Goal: Task Accomplishment & Management: Manage account settings

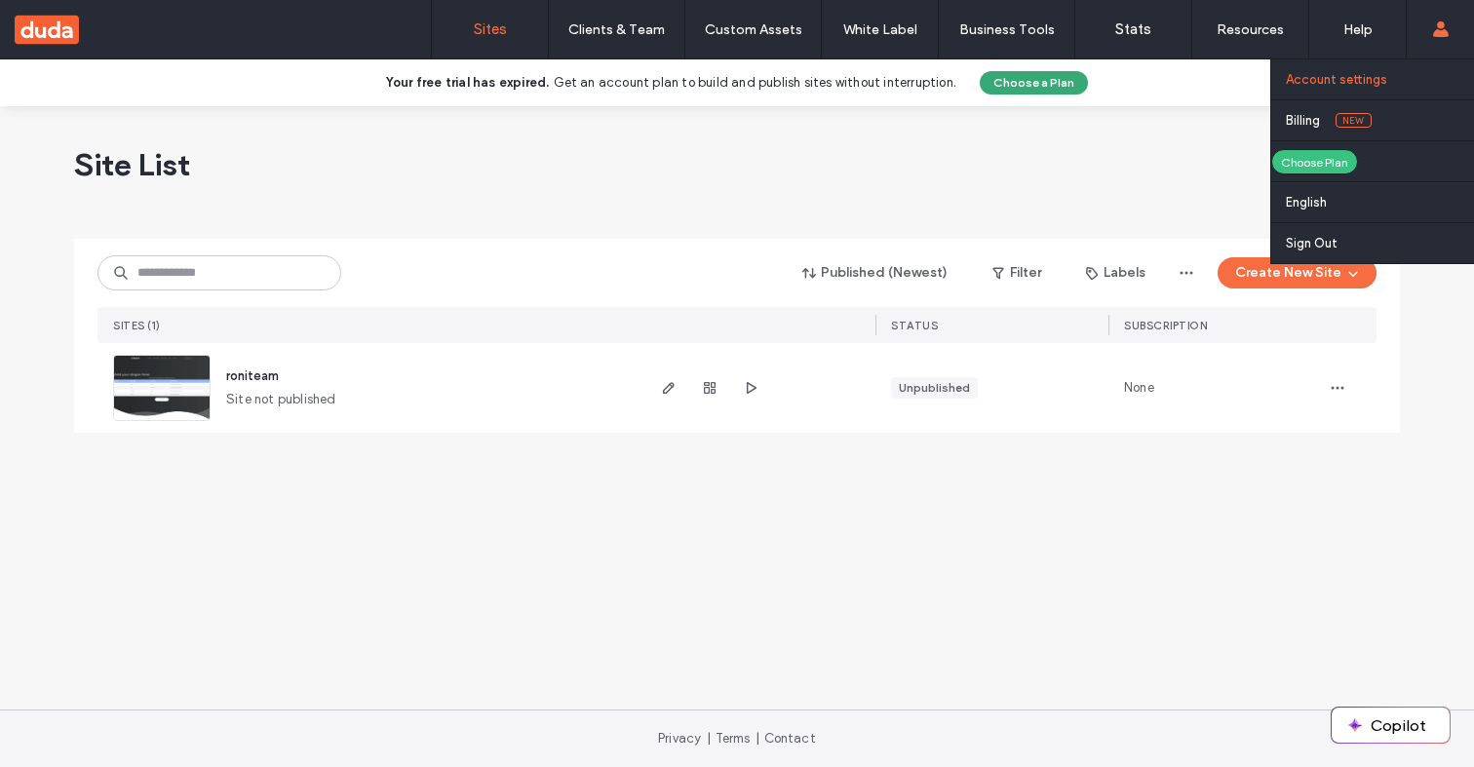
click at [1356, 87] on label "Account settings" at bounding box center [1336, 79] width 101 height 15
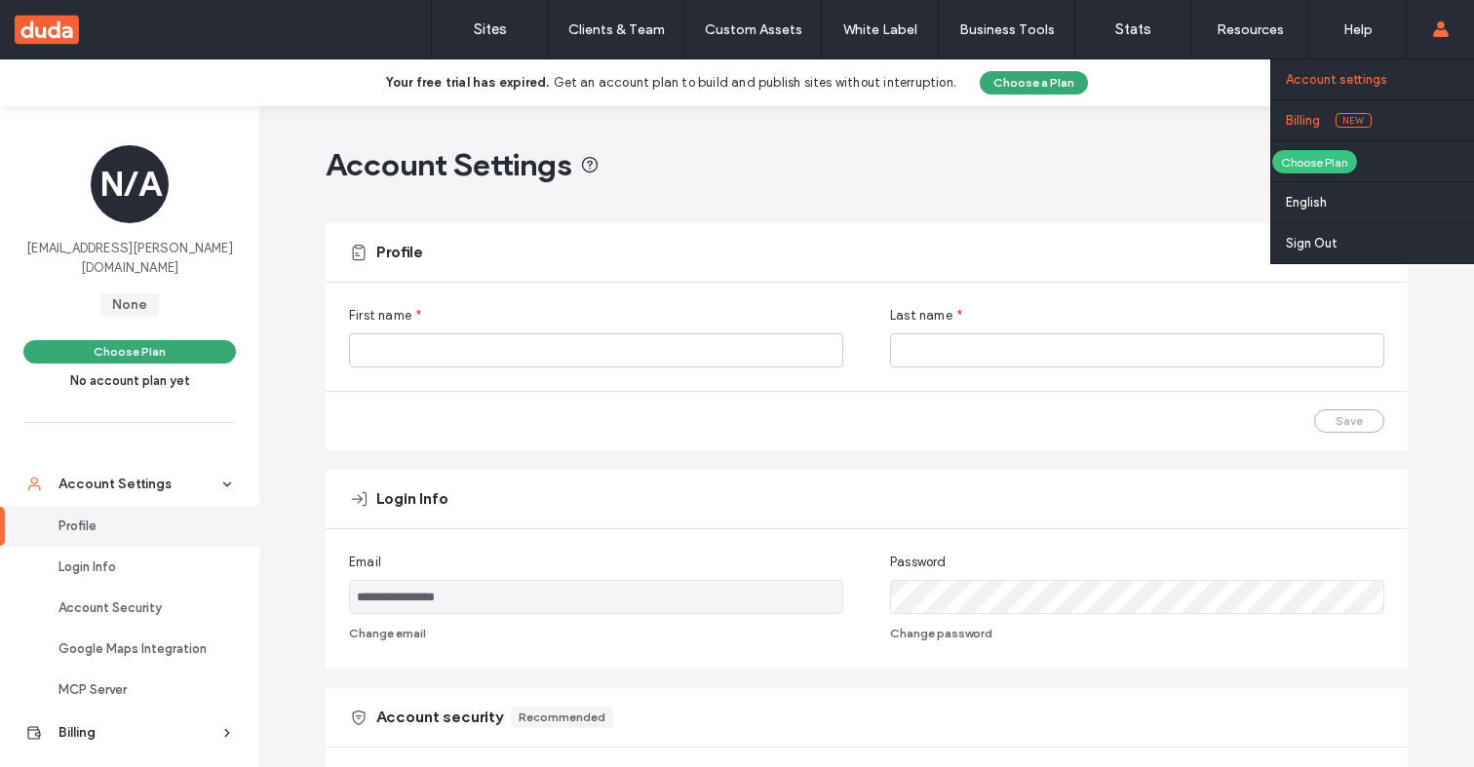
click at [1386, 114] on link "Billing New" at bounding box center [1380, 120] width 188 height 40
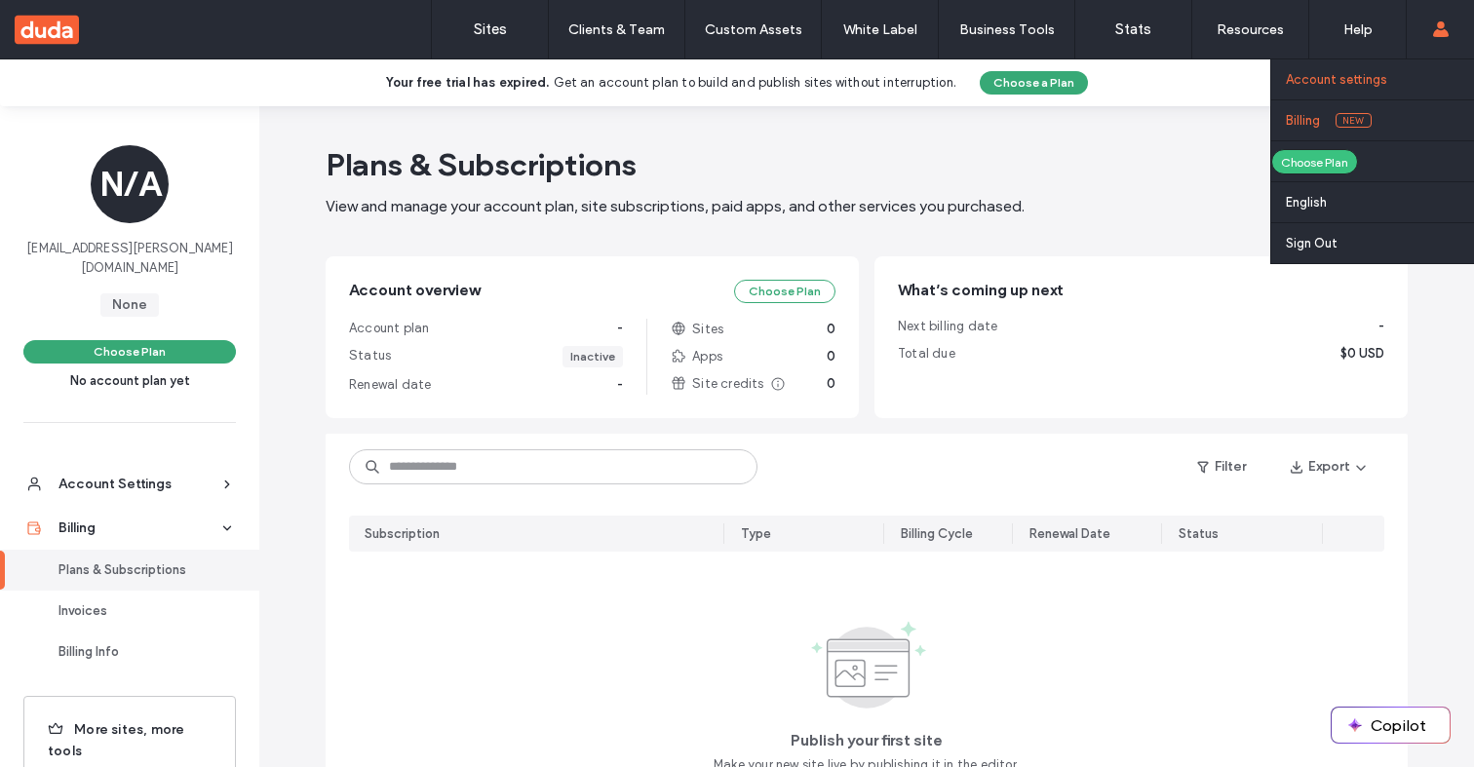
click at [1434, 75] on link "Account settings" at bounding box center [1380, 79] width 188 height 40
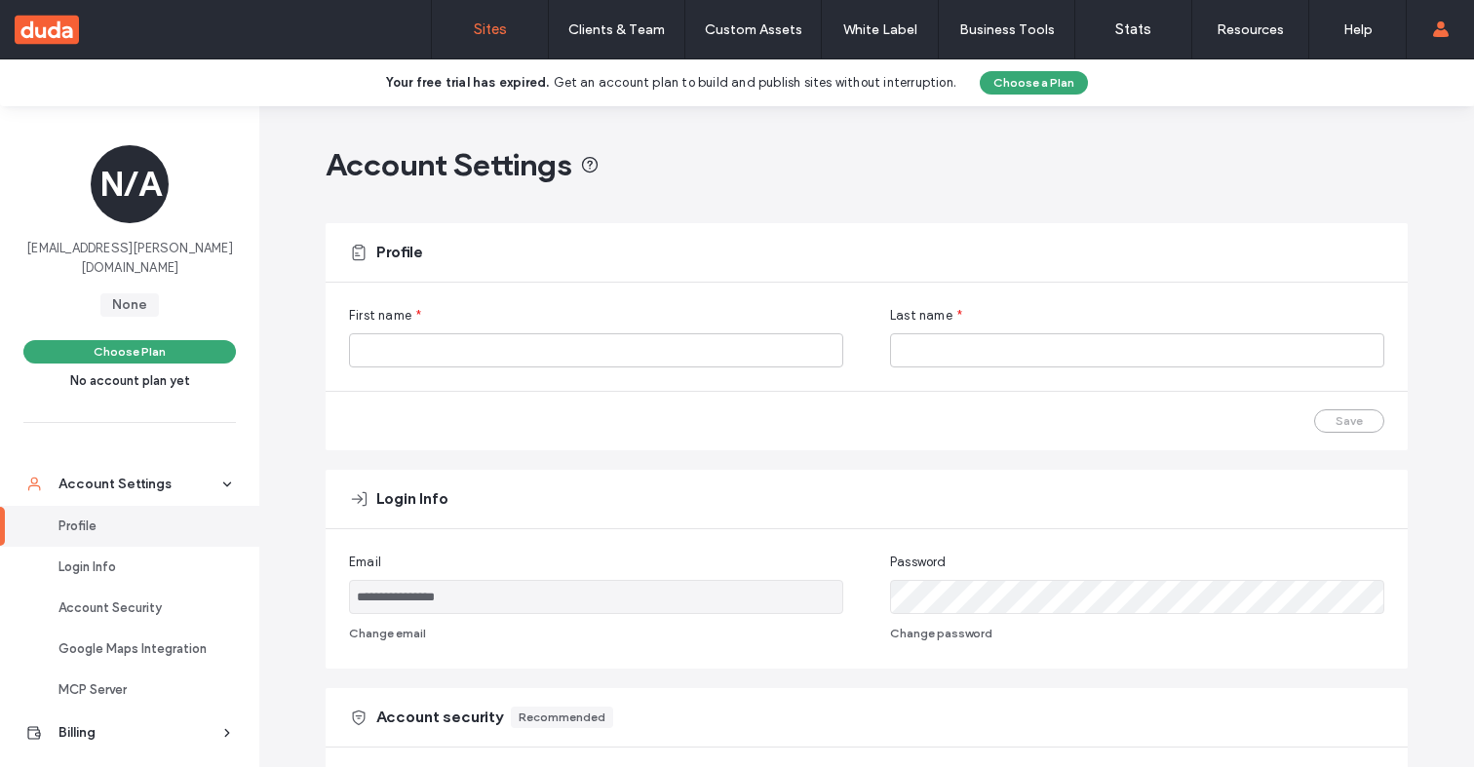
click at [503, 31] on label "Sites" at bounding box center [490, 29] width 33 height 18
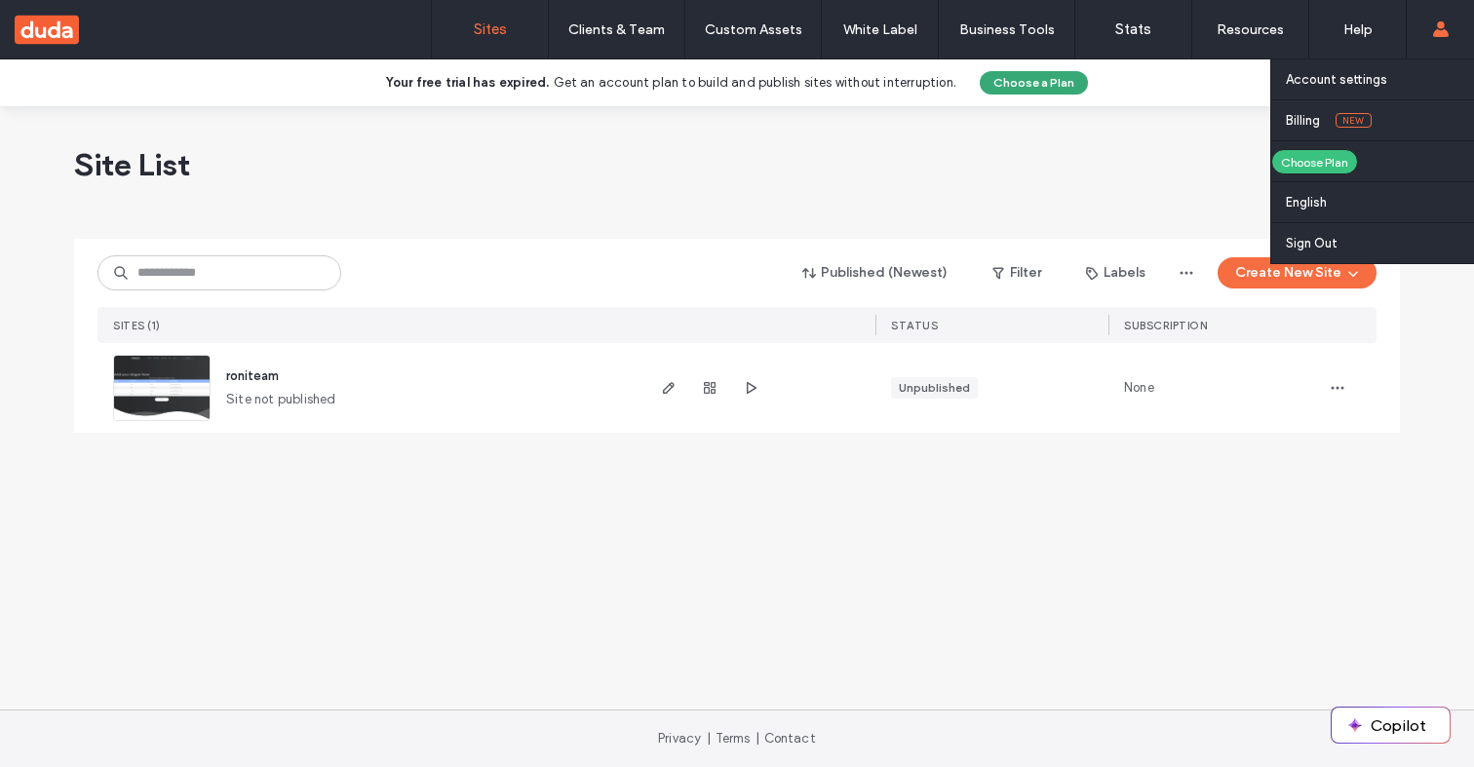
click at [1414, 55] on div "Account settings Billing New Choose Plan English Español ([GEOGRAPHIC_DATA]) 日本…" at bounding box center [1439, 29] width 68 height 58
click at [1411, 67] on link "Account settings" at bounding box center [1380, 79] width 188 height 40
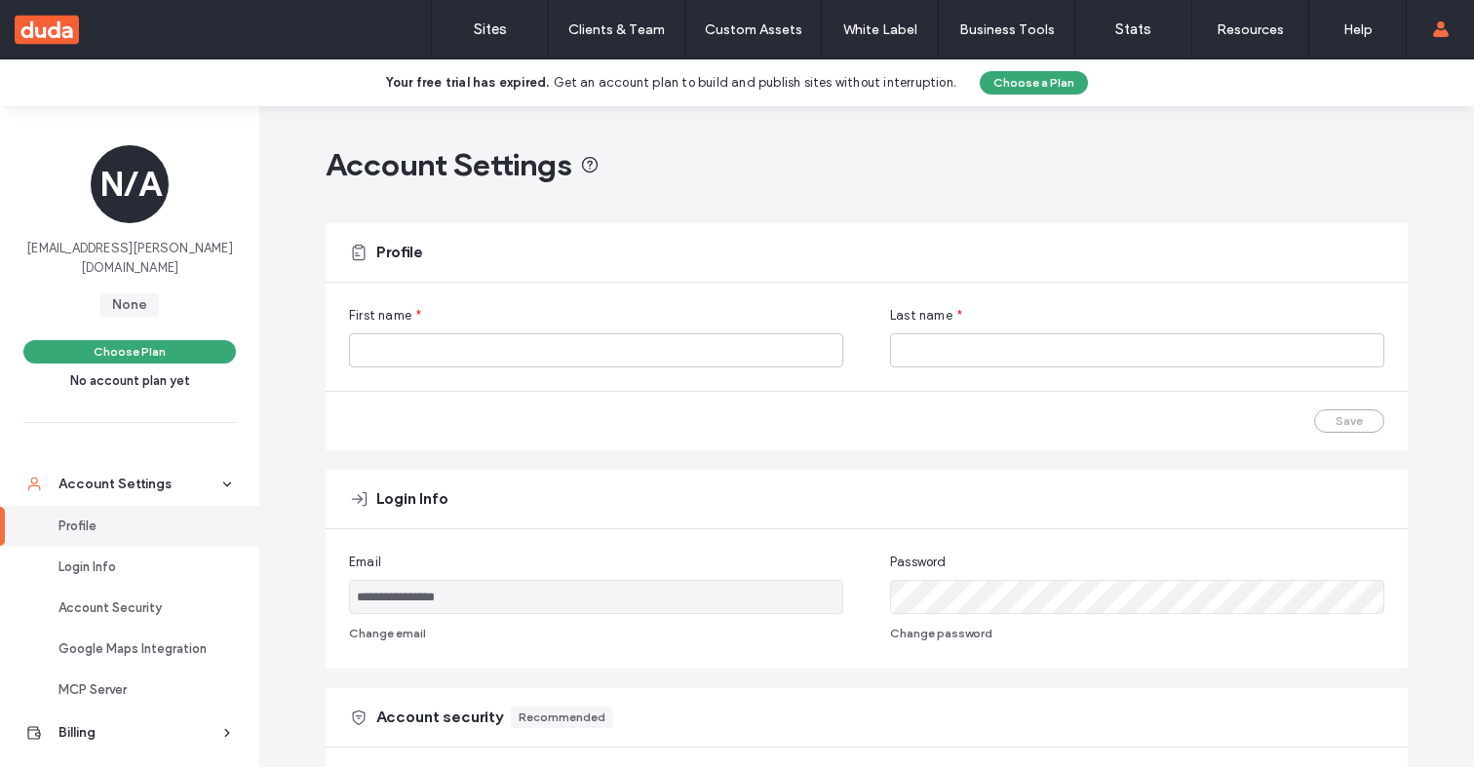
click at [644, 598] on input "**********" at bounding box center [596, 597] width 494 height 34
